Goal: Find specific page/section: Find specific page/section

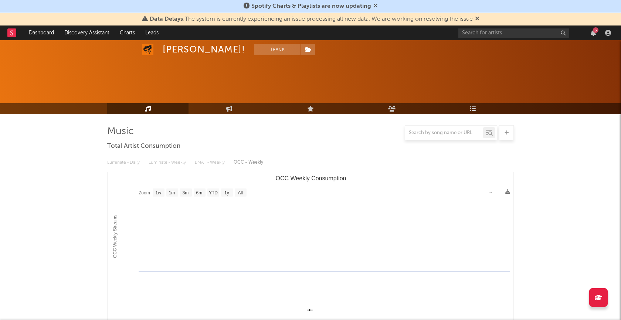
select select "1w"
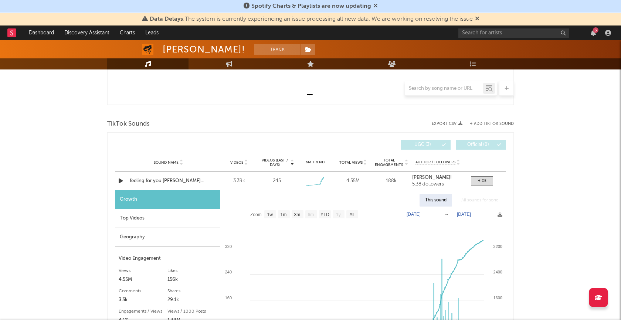
click at [14, 37] on link at bounding box center [11, 32] width 9 height 15
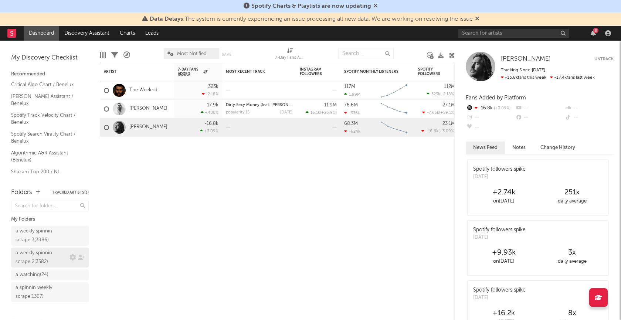
scroll to position [39, 0]
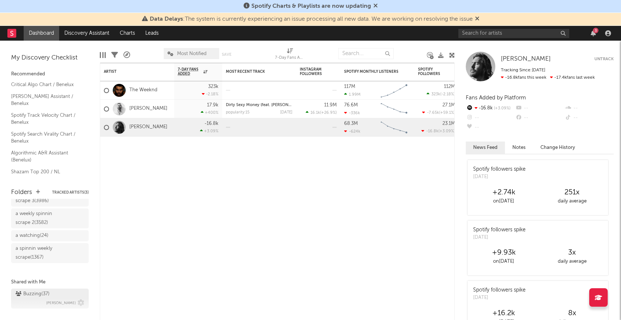
click at [37, 294] on div "Buzzing ( 37 )" at bounding box center [33, 294] width 34 height 9
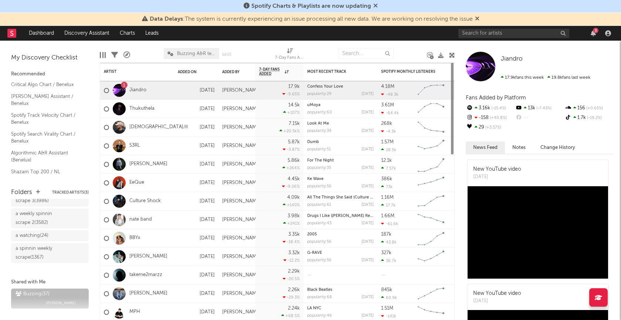
click at [255, 48] on div at bounding box center [258, 53] width 23 height 18
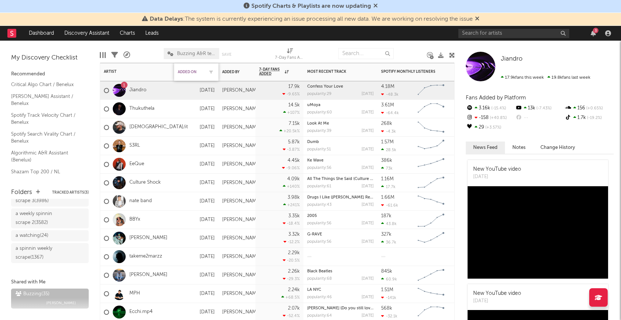
click at [186, 72] on div "Added On" at bounding box center [191, 72] width 26 height 4
